Goal: Information Seeking & Learning: Learn about a topic

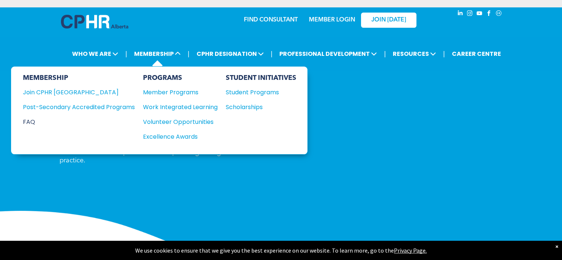
click at [35, 117] on div "FAQ" at bounding box center [73, 121] width 101 height 9
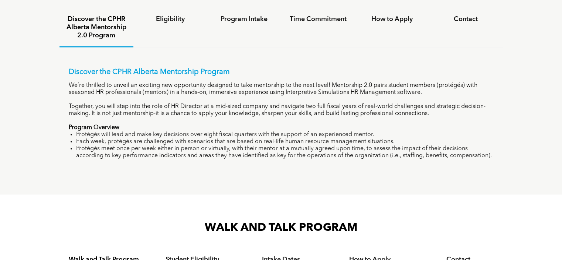
scroll to position [480, 0]
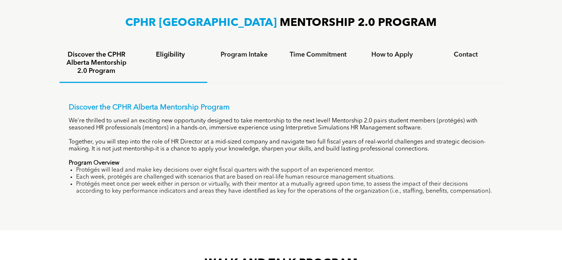
click at [180, 51] on h4 "Eligibility" at bounding box center [170, 55] width 61 height 8
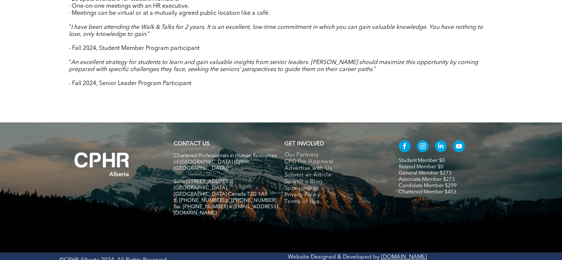
scroll to position [832, 0]
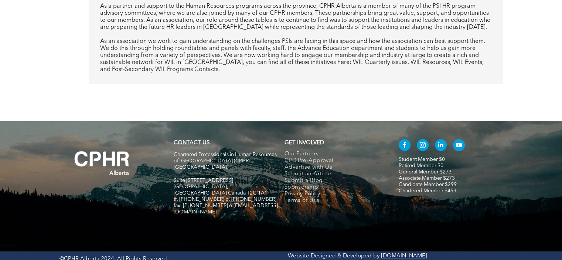
scroll to position [320, 0]
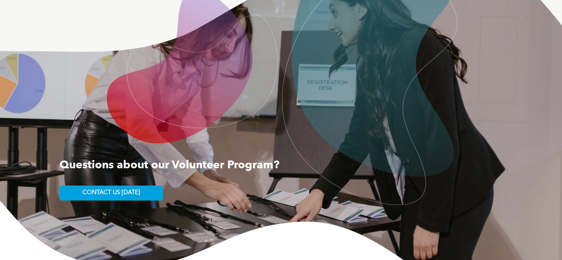
scroll to position [1145, 0]
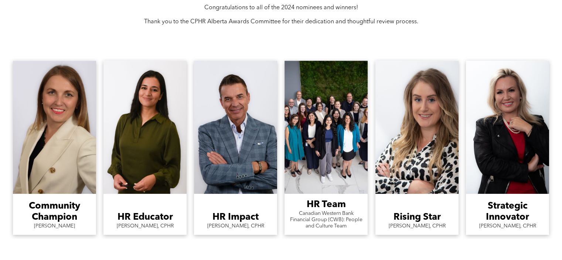
scroll to position [665, 0]
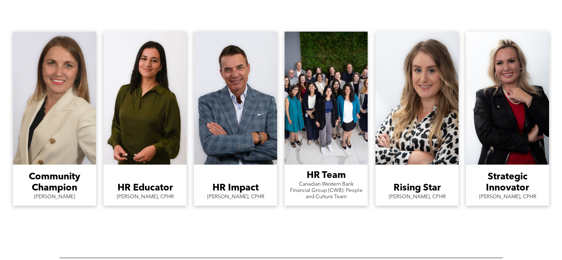
click at [41, 112] on link "A woman in a white jacket is smiling for the camera." at bounding box center [54, 97] width 83 height 133
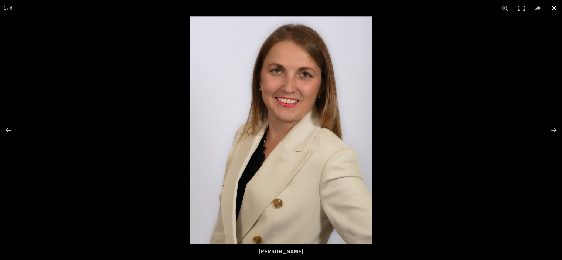
click at [421, 112] on div at bounding box center [281, 130] width 562 height 260
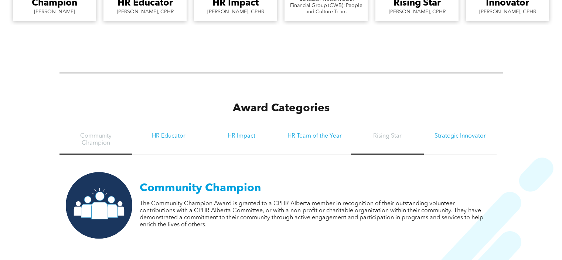
scroll to position [739, 0]
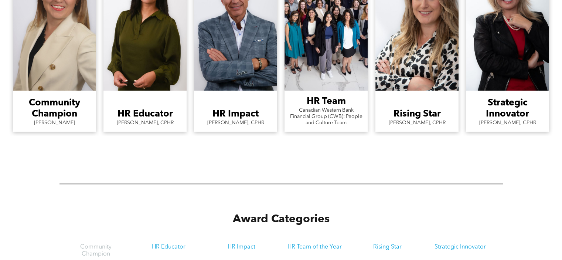
copy span "Champion Iryna Kravets-Kuzmicz"
drag, startPoint x: 0, startPoint y: 110, endPoint x: 83, endPoint y: 111, distance: 82.8
click at [83, 111] on div "Community Champion Iryna Kravets-Kuzmicz Button HR Educator Nimarta Mann-Sarao,…" at bounding box center [281, 44] width 562 height 233
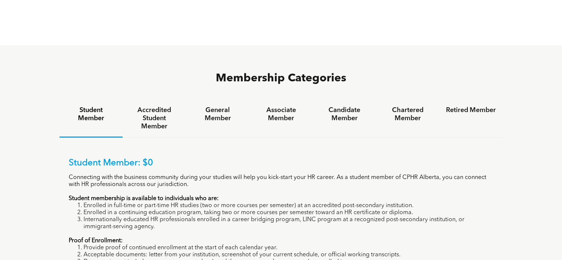
scroll to position [443, 0]
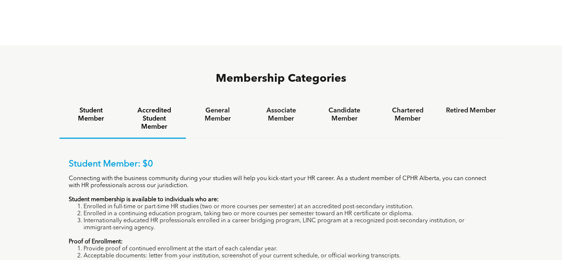
click at [163, 106] on h4 "Accredited Student Member" at bounding box center [154, 118] width 50 height 24
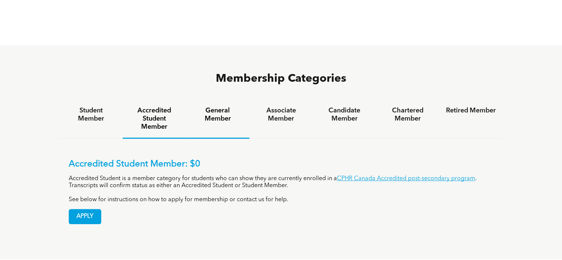
click at [225, 106] on h4 "General Member" at bounding box center [217, 114] width 50 height 16
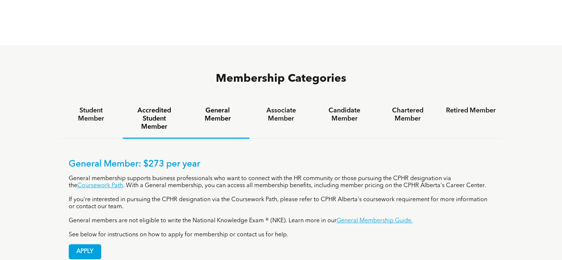
click at [143, 106] on h4 "Accredited Student Member" at bounding box center [154, 118] width 50 height 24
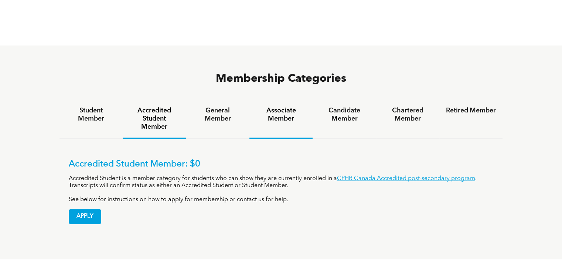
click at [282, 106] on h4 "Associate Member" at bounding box center [281, 114] width 50 height 16
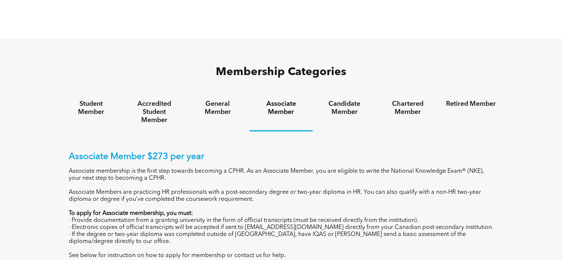
scroll to position [369, 0]
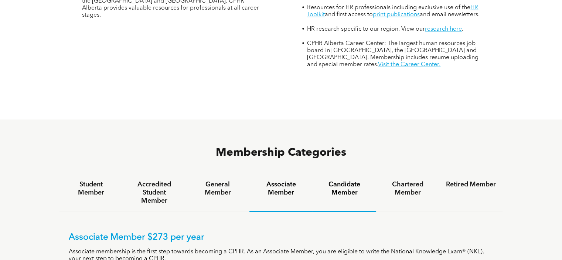
click at [356, 174] on div "Candidate Member" at bounding box center [344, 193] width 63 height 38
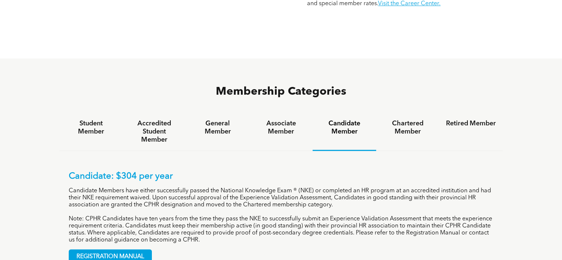
scroll to position [443, 0]
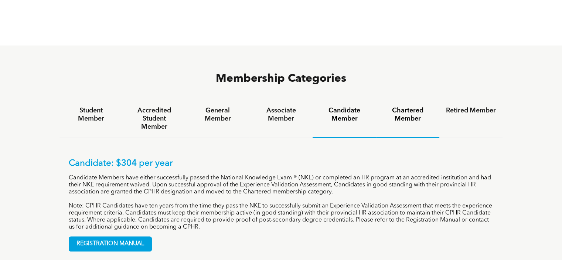
click at [412, 106] on h4 "Chartered Member" at bounding box center [408, 114] width 50 height 16
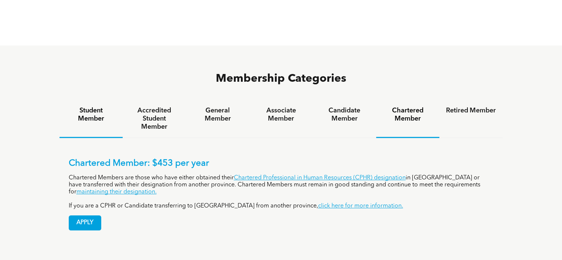
click at [83, 106] on h4 "Student Member" at bounding box center [91, 114] width 50 height 16
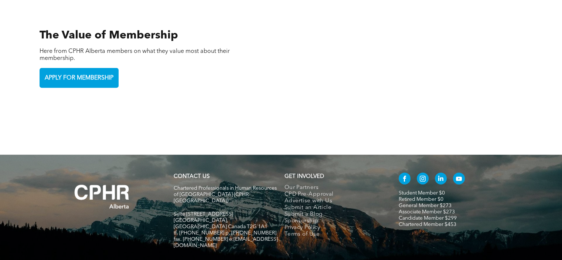
scroll to position [1684, 0]
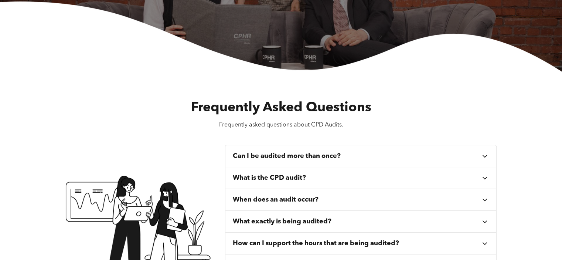
scroll to position [222, 0]
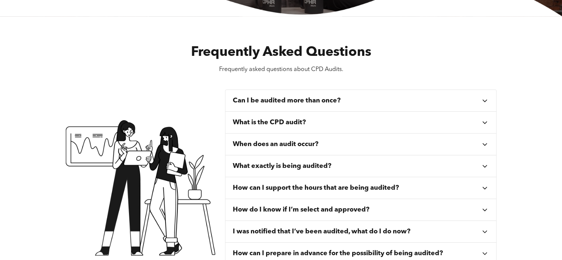
click at [360, 96] on div "Can I be audited more than once?" at bounding box center [357, 100] width 248 height 8
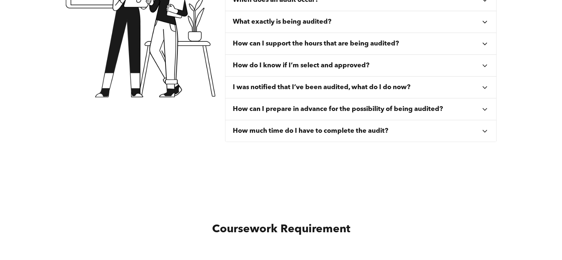
scroll to position [406, 0]
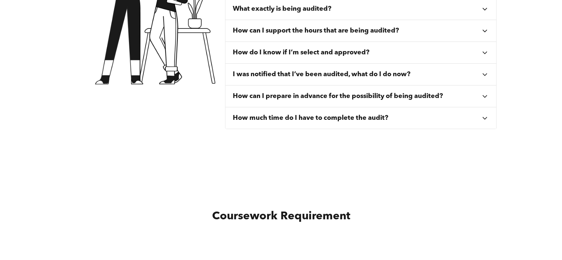
click at [479, 96] on div "How can I prepare in advance for the possibility of being audited?" at bounding box center [357, 96] width 248 height 8
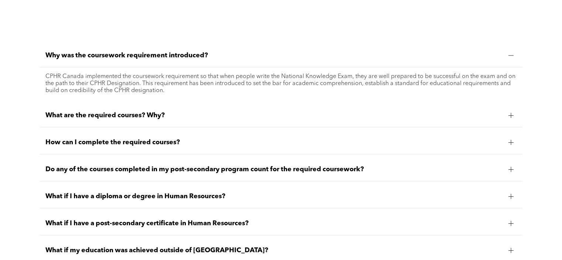
scroll to position [667, 0]
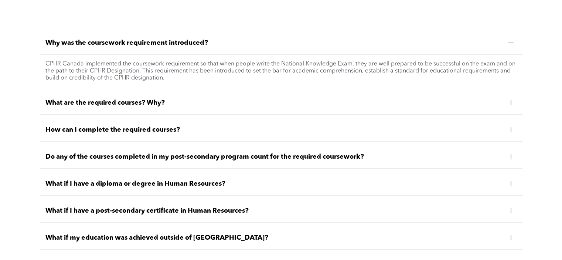
click at [280, 91] on div "What are the required courses? Why?" at bounding box center [281, 102] width 483 height 23
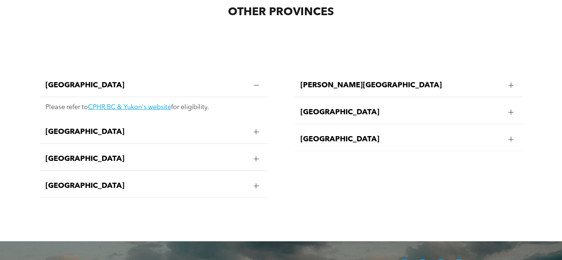
scroll to position [1583, 0]
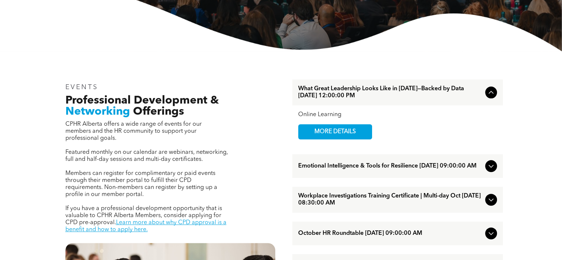
scroll to position [222, 0]
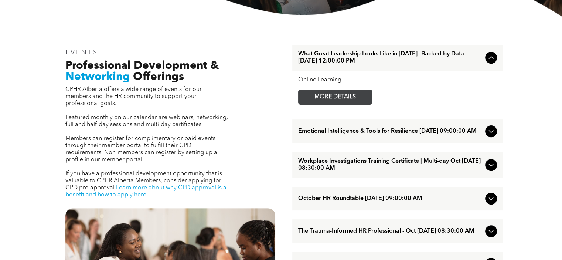
click at [323, 90] on span "MORE DETAILS" at bounding box center [335, 97] width 58 height 14
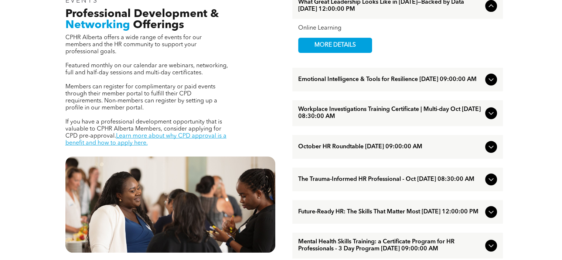
scroll to position [185, 0]
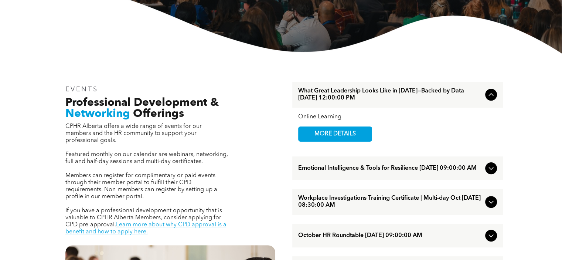
click at [488, 90] on icon at bounding box center [491, 94] width 9 height 9
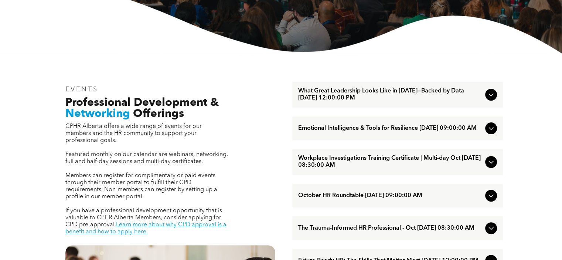
click at [488, 90] on icon at bounding box center [491, 94] width 9 height 9
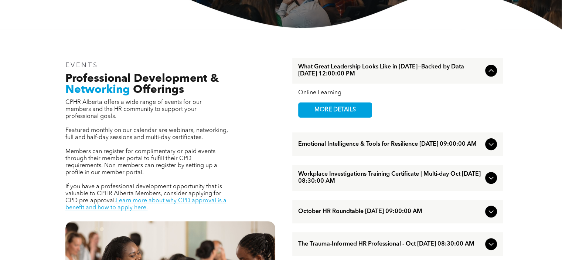
scroll to position [222, 0]
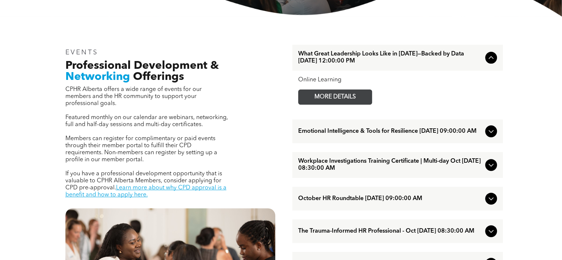
click at [329, 90] on span "MORE DETAILS" at bounding box center [335, 97] width 58 height 14
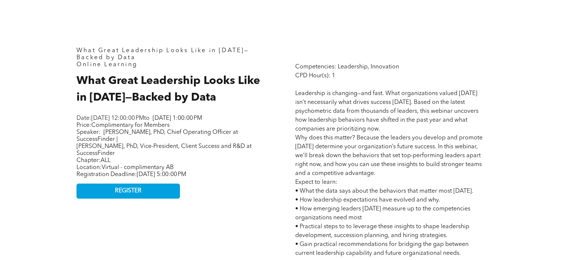
scroll to position [296, 0]
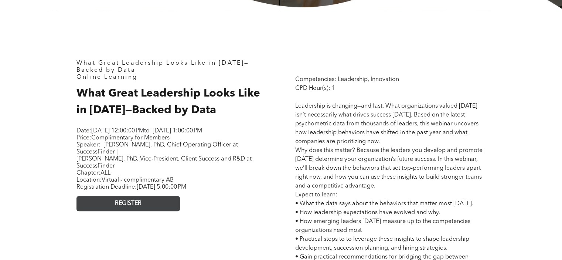
click at [156, 201] on link "REGISTER" at bounding box center [127, 203] width 103 height 15
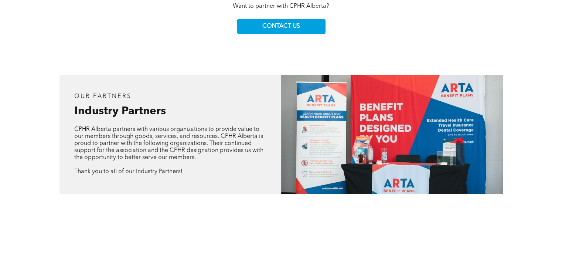
scroll to position [369, 0]
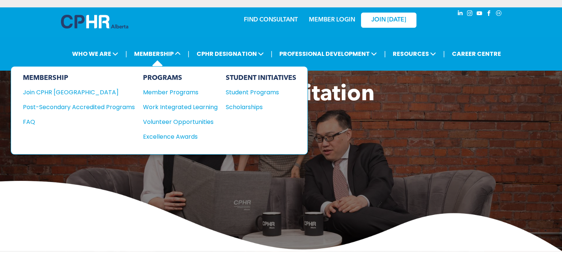
drag, startPoint x: 153, startPoint y: 84, endPoint x: 118, endPoint y: 67, distance: 39.3
click at [118, 74] on div "MEMBERSHIP" at bounding box center [79, 78] width 112 height 8
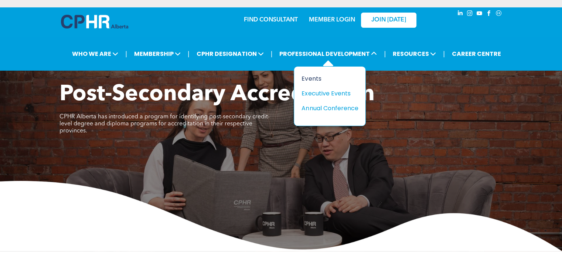
click at [311, 74] on div "Events" at bounding box center [326, 78] width 51 height 9
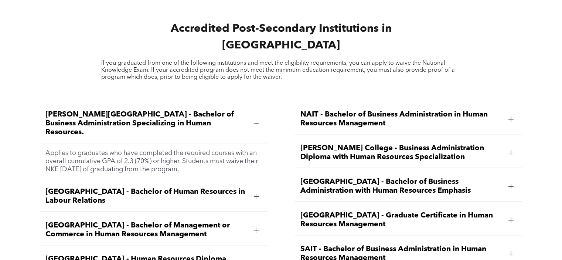
scroll to position [971, 0]
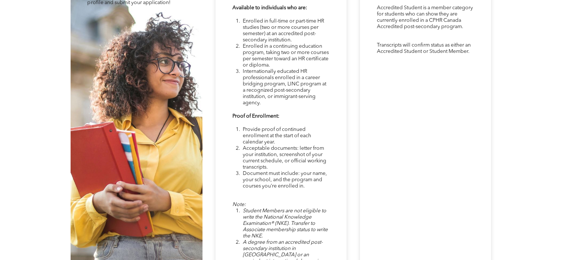
scroll to position [2069, 0]
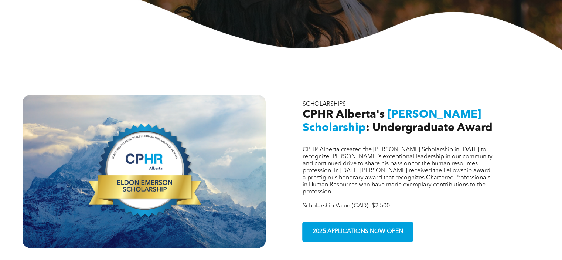
scroll to position [296, 0]
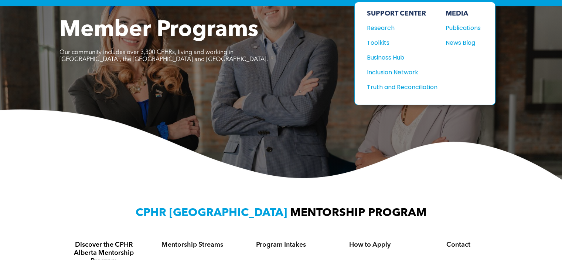
scroll to position [185, 0]
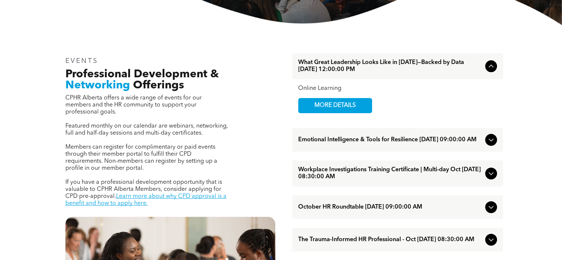
scroll to position [222, 0]
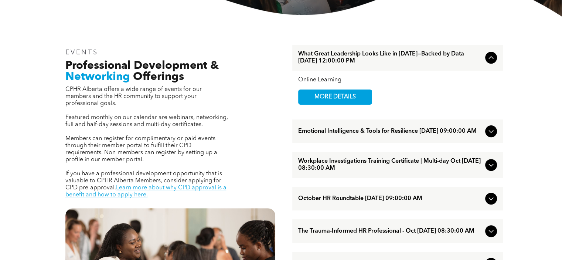
click at [493, 127] on icon at bounding box center [491, 131] width 9 height 9
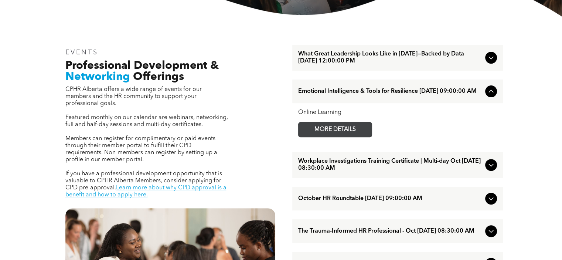
click at [342, 124] on span "MORE DETAILS" at bounding box center [335, 129] width 58 height 14
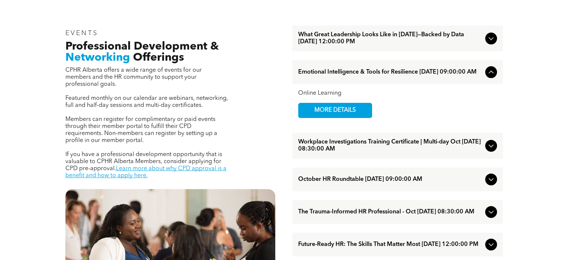
scroll to position [259, 0]
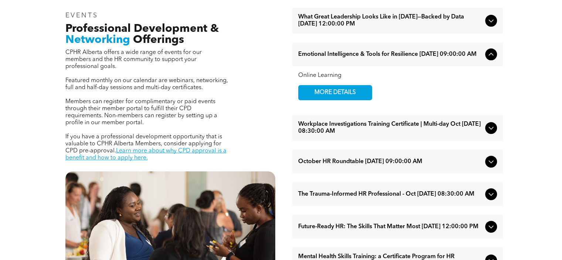
click at [404, 126] on span "Workplace Investigations Training Certificate | Multi-day Oct [DATE] 08:30:00 AM" at bounding box center [390, 128] width 184 height 14
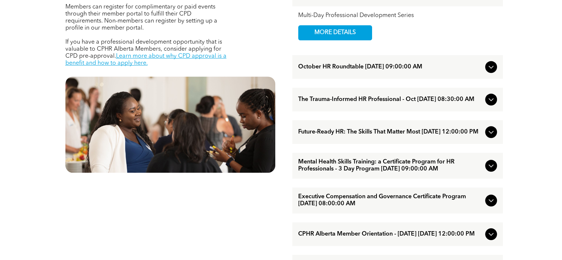
scroll to position [369, 0]
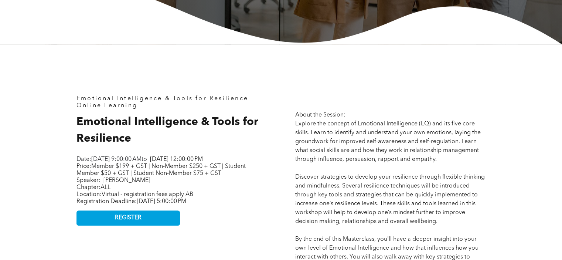
scroll to position [259, 0]
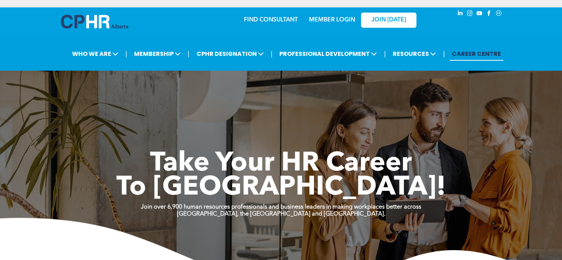
click at [465, 47] on link "CAREER CENTRE" at bounding box center [477, 54] width 54 height 14
